Goal: Contribute content

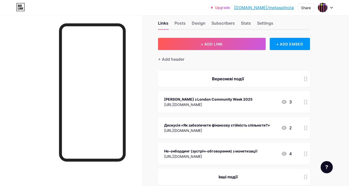
scroll to position [9, 0]
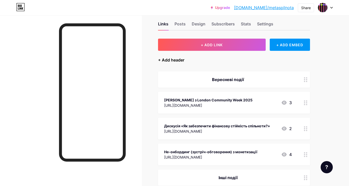
click at [177, 60] on div "+ Add header" at bounding box center [171, 60] width 26 height 6
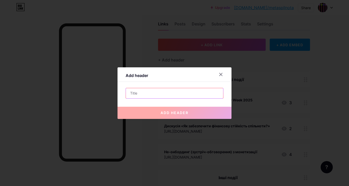
click at [152, 92] on input "text" at bounding box center [174, 93] width 97 height 10
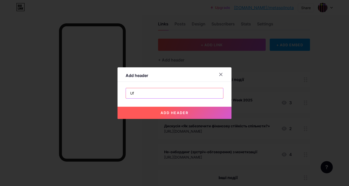
type input "U"
type input "Гайди"
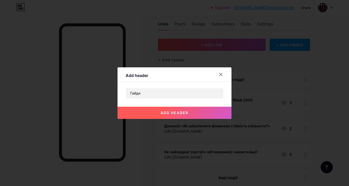
click at [167, 113] on span "add header" at bounding box center [175, 112] width 28 height 4
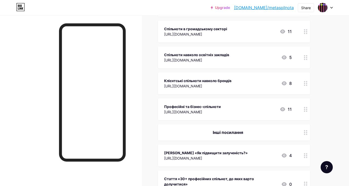
scroll to position [322, 0]
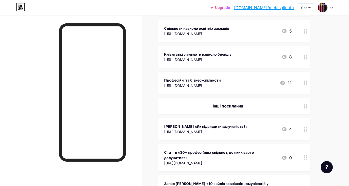
click at [308, 131] on div at bounding box center [306, 129] width 9 height 22
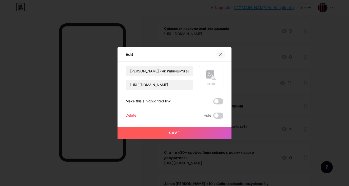
click at [221, 52] on icon at bounding box center [221, 54] width 4 height 4
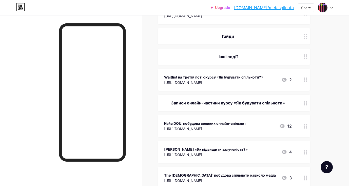
scroll to position [149, 0]
drag, startPoint x: 306, startPoint y: 155, endPoint x: 309, endPoint y: 155, distance: 3.3
click at [309, 155] on div at bounding box center [306, 152] width 9 height 22
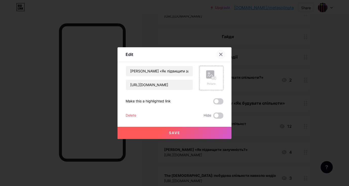
click at [220, 53] on icon at bounding box center [221, 54] width 3 height 3
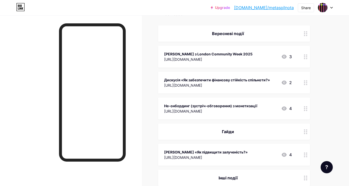
scroll to position [55, 0]
click at [305, 58] on circle at bounding box center [304, 58] width 1 height 1
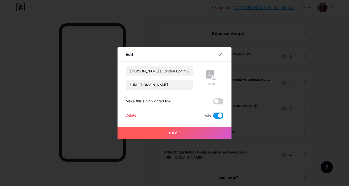
click at [327, 63] on div at bounding box center [174, 93] width 349 height 186
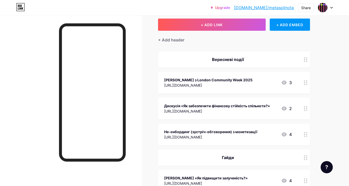
scroll to position [21, 0]
